Goal: Find specific page/section: Find specific page/section

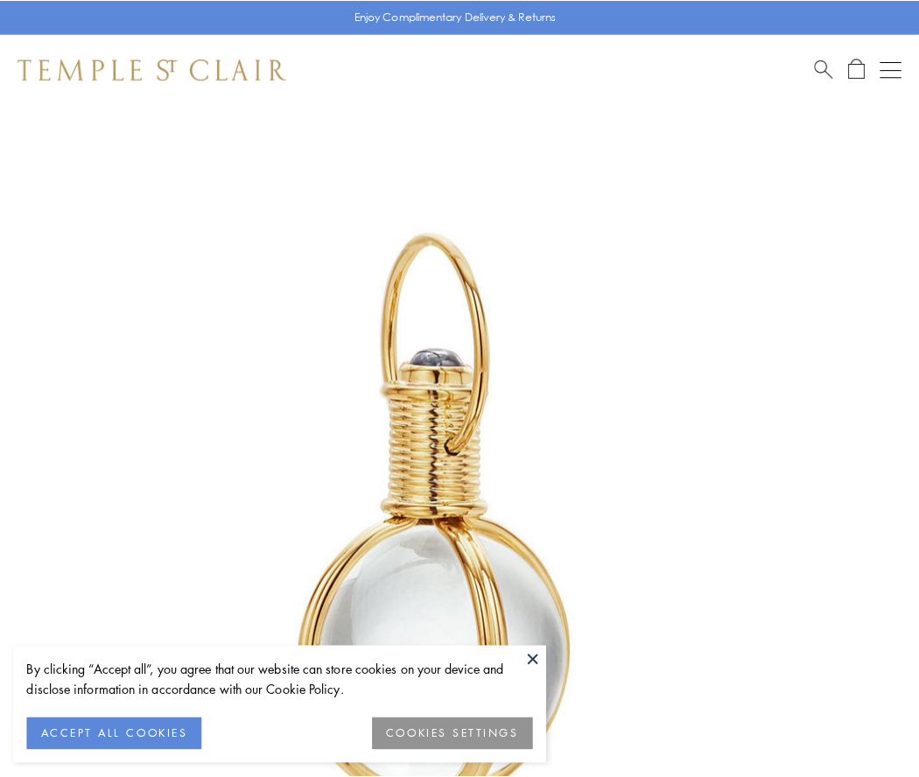
scroll to position [457, 0]
